Goal: Task Accomplishment & Management: Manage account settings

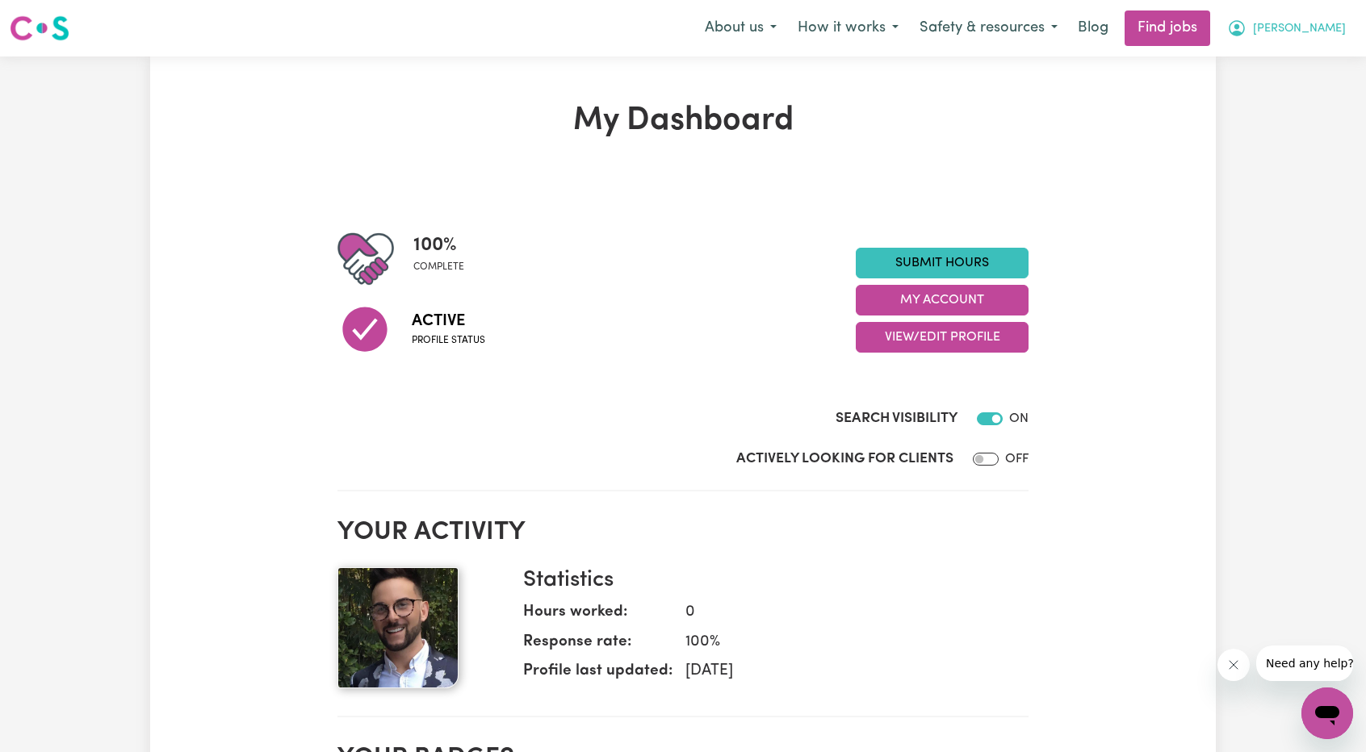
click at [1297, 15] on button "[PERSON_NAME]" at bounding box center [1286, 28] width 140 height 34
click at [1293, 61] on link "My Account" at bounding box center [1292, 63] width 128 height 31
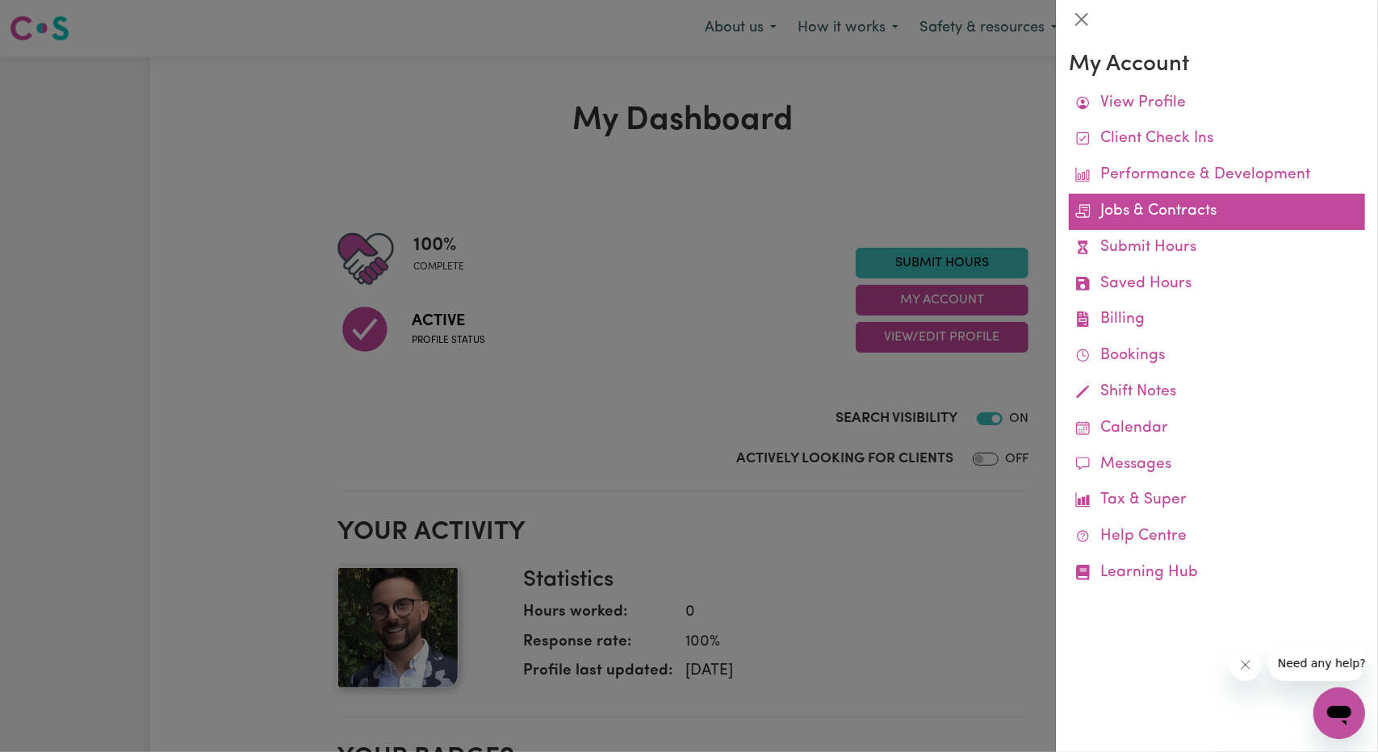
click at [1156, 219] on link "Jobs & Contracts" at bounding box center [1217, 212] width 296 height 36
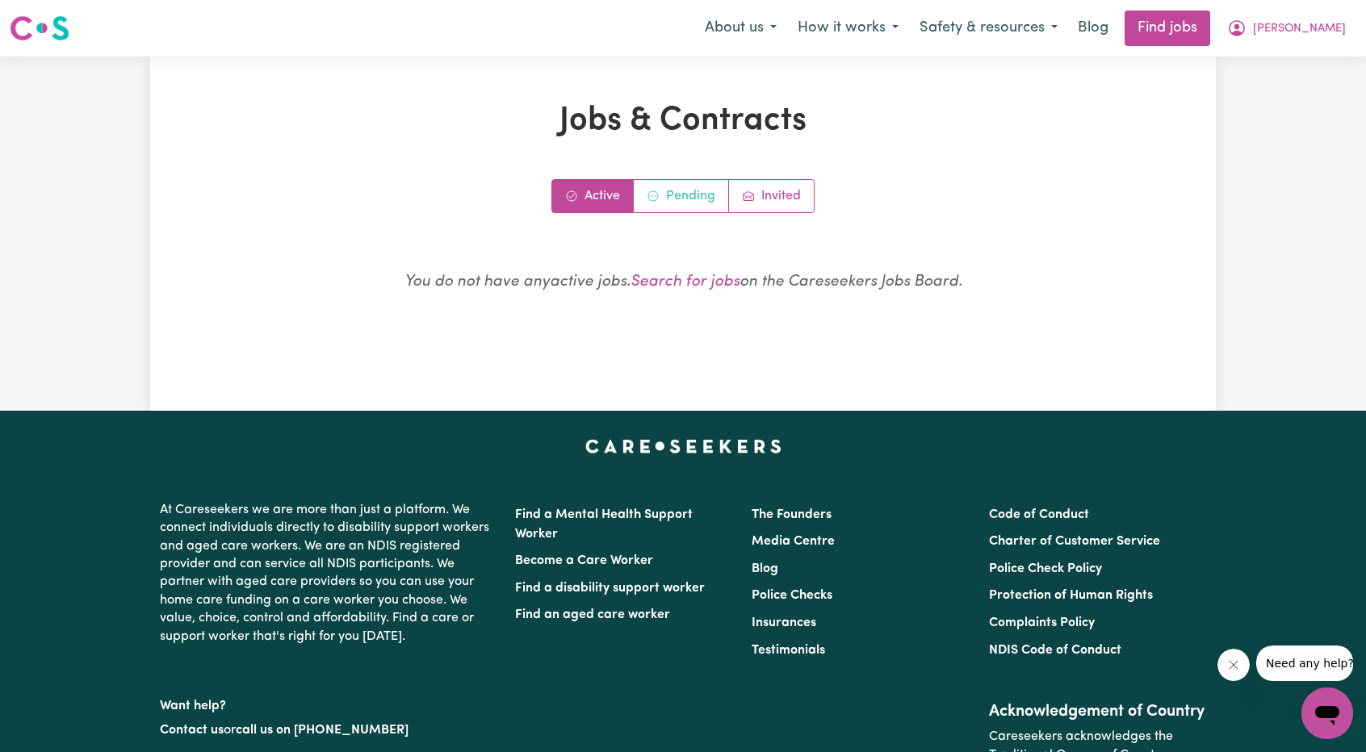
click at [681, 190] on link "Pending" at bounding box center [681, 196] width 95 height 32
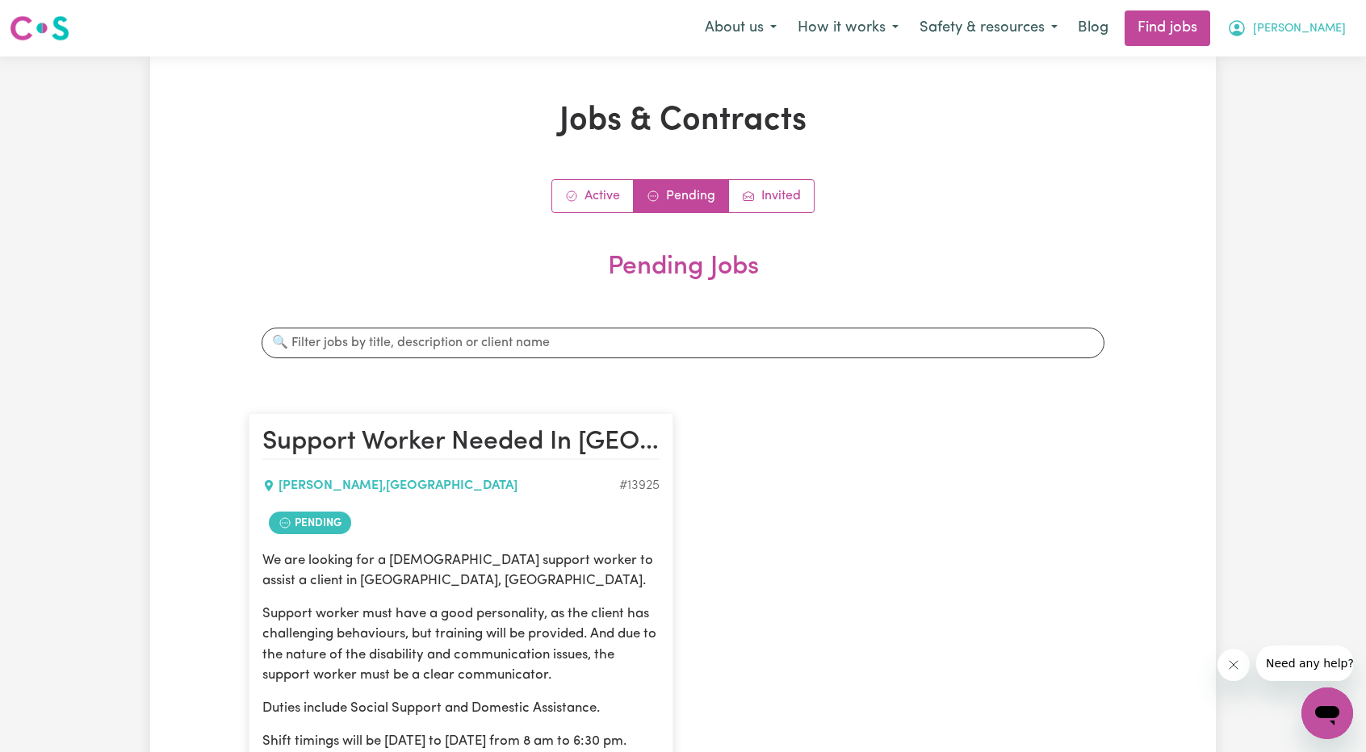
click at [1337, 43] on button "[PERSON_NAME]" at bounding box center [1286, 28] width 140 height 34
click at [1278, 123] on link "Logout" at bounding box center [1292, 123] width 128 height 31
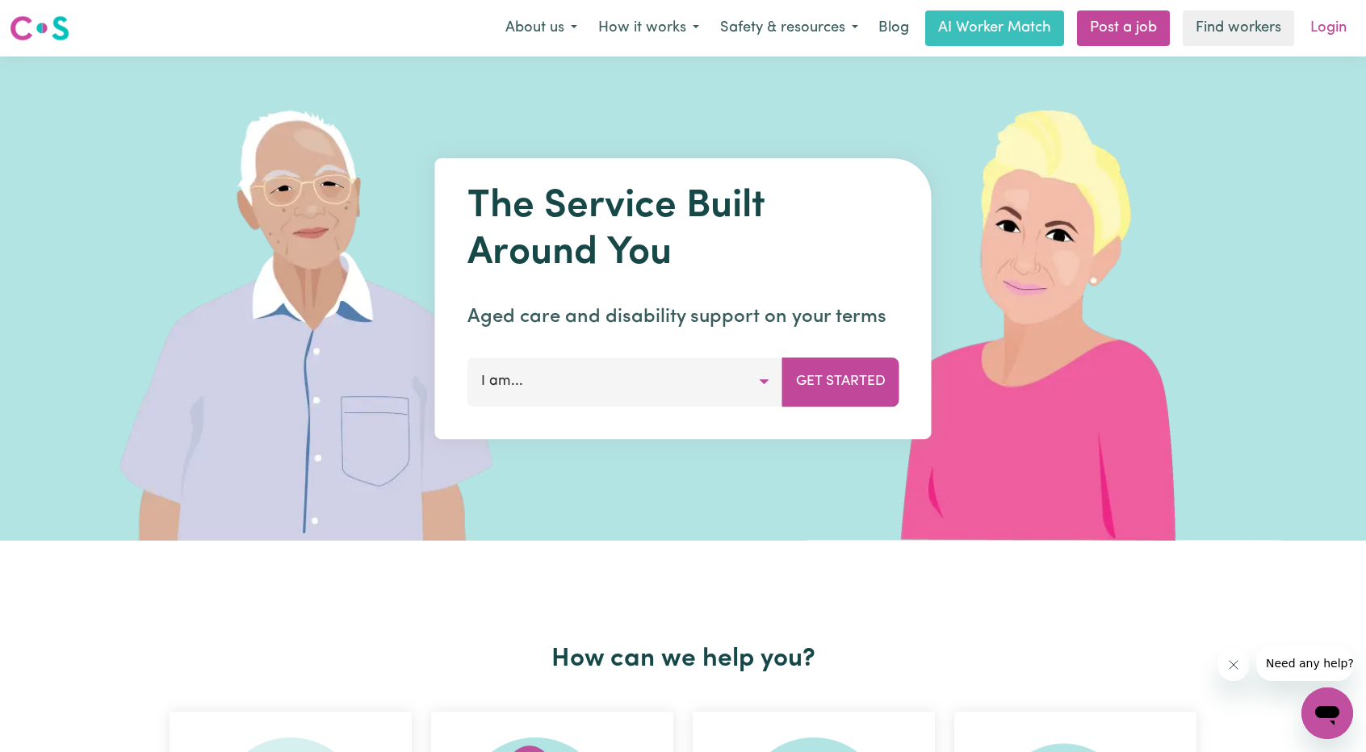
click at [1329, 41] on link "Login" at bounding box center [1328, 28] width 56 height 36
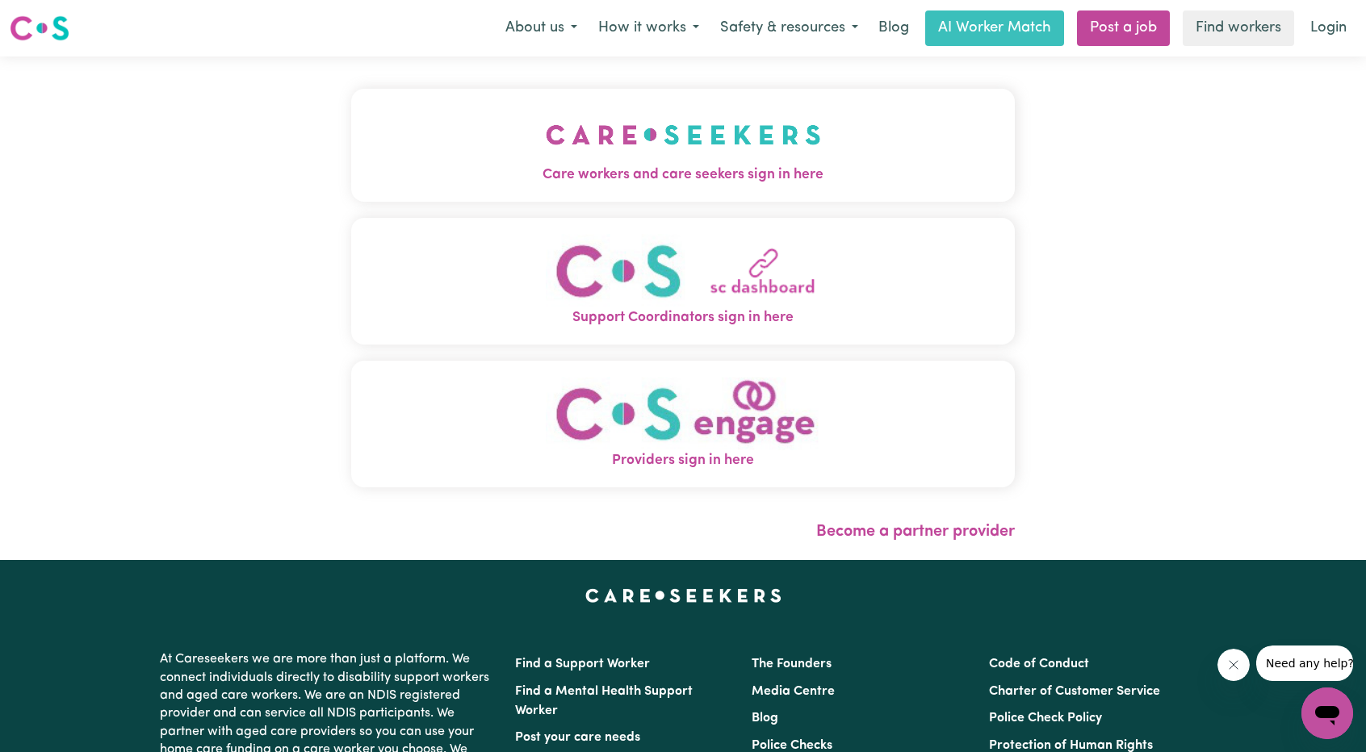
click at [693, 165] on span "Care workers and care seekers sign in here" at bounding box center [682, 175] width 663 height 21
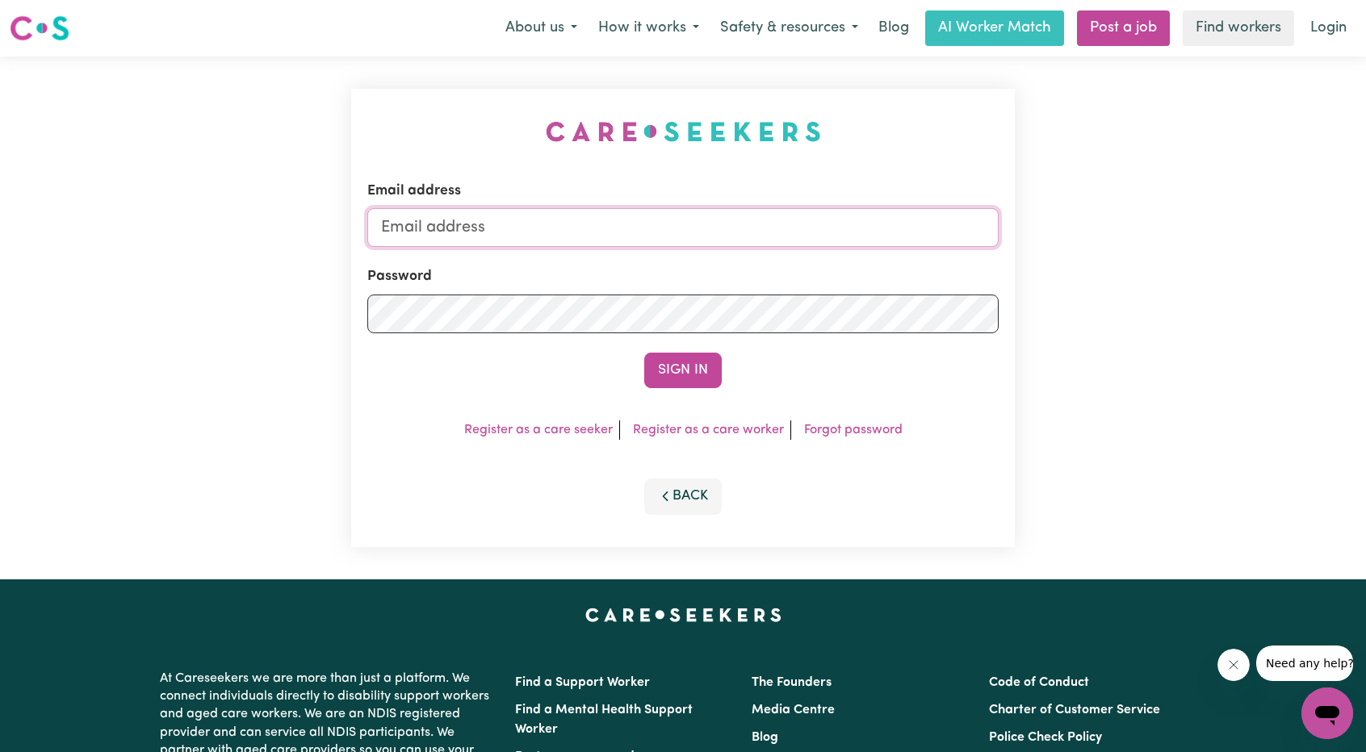
click at [663, 232] on input "Email address" at bounding box center [682, 227] width 631 height 39
drag, startPoint x: 459, startPoint y: 225, endPoint x: 881, endPoint y: 278, distance: 425.5
click at [889, 276] on form "Email address [EMAIL_ADDRESS][PERSON_NAME][DOMAIN_NAME] Password Sign In" at bounding box center [682, 284] width 631 height 207
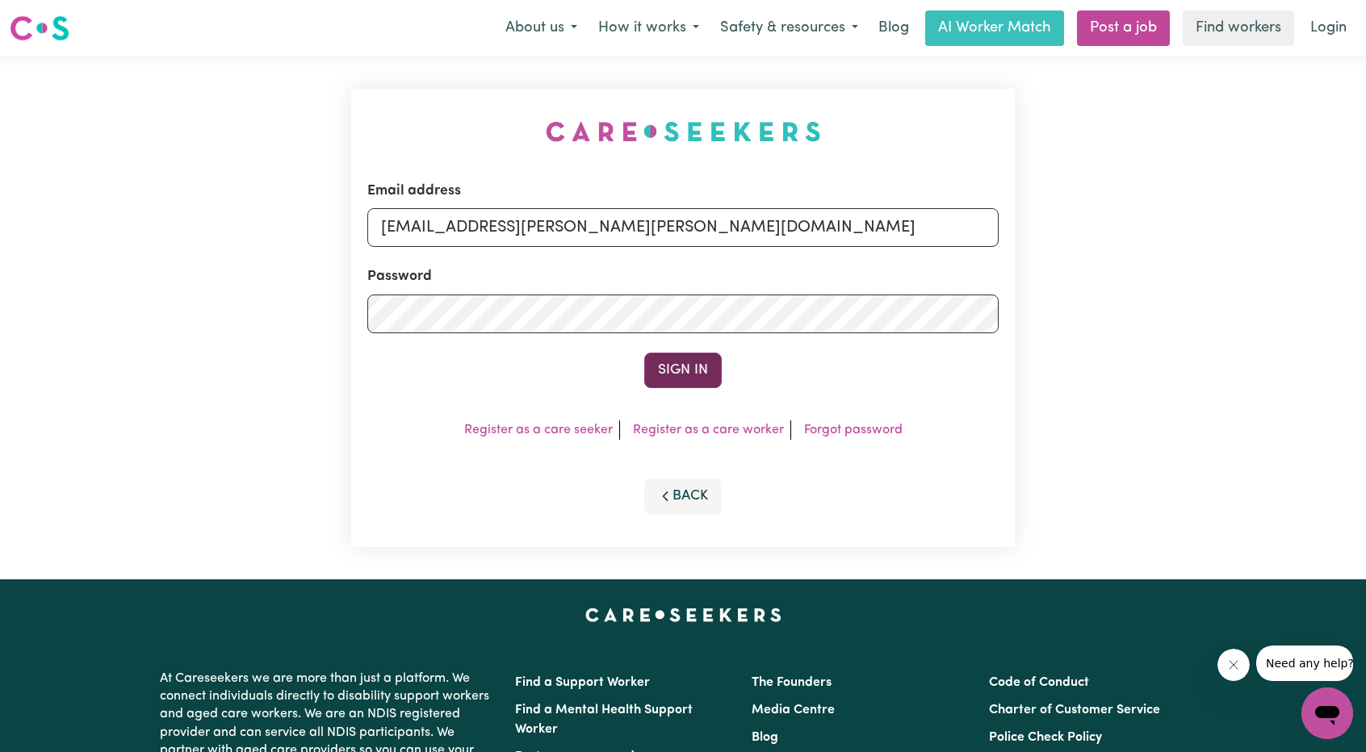
type input "[EMAIL_ADDRESS][PERSON_NAME][PERSON_NAME][DOMAIN_NAME]"
click at [691, 364] on button "Sign In" at bounding box center [682, 371] width 77 height 36
